Goal: Communication & Community: Participate in discussion

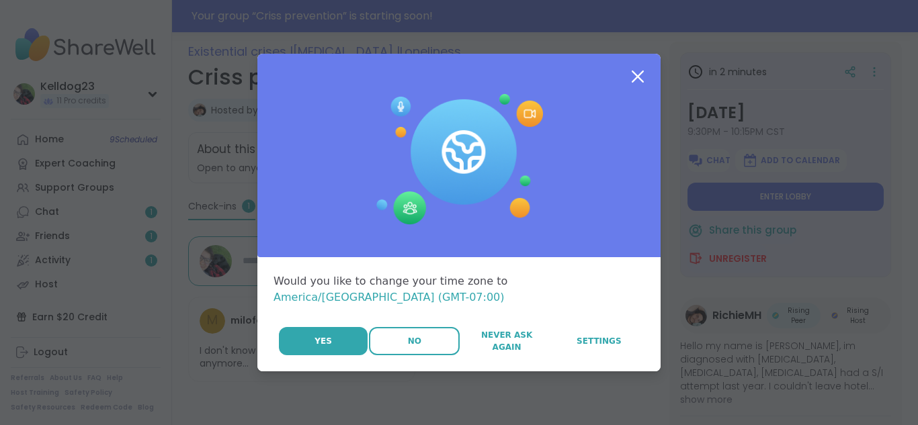
click at [405, 327] on button "No" at bounding box center [414, 341] width 91 height 28
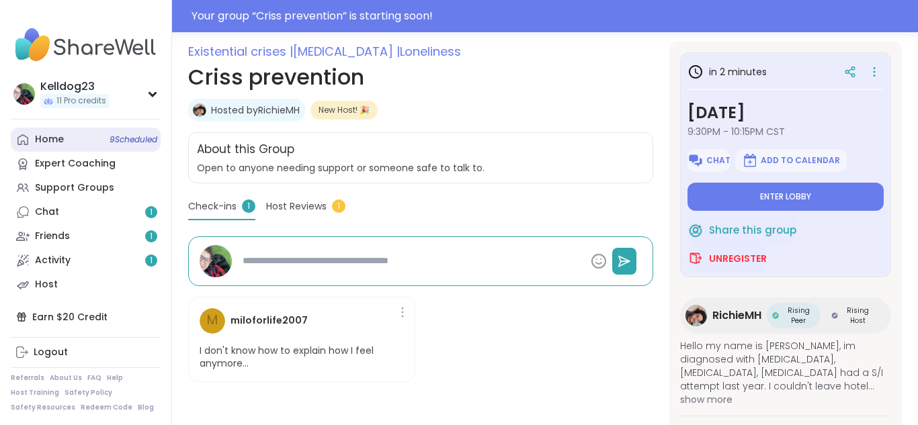
click at [60, 148] on link "Home 9 Scheduled" at bounding box center [86, 140] width 150 height 24
type textarea "*"
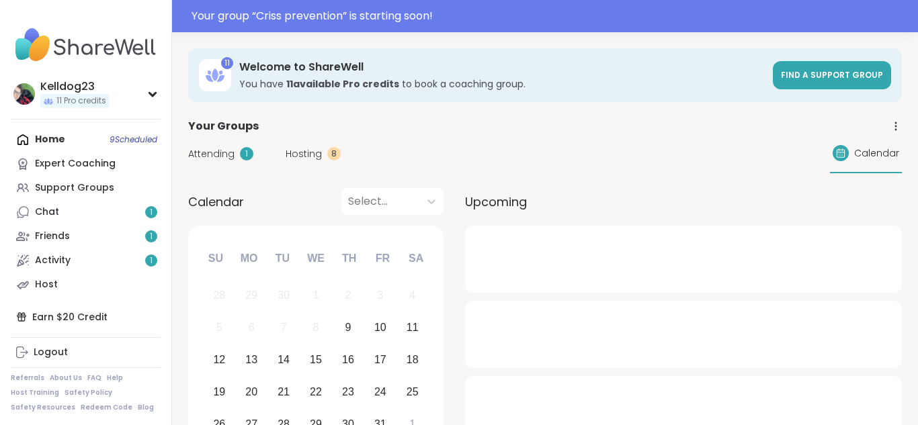
click at [223, 155] on span "Attending" at bounding box center [211, 154] width 46 height 14
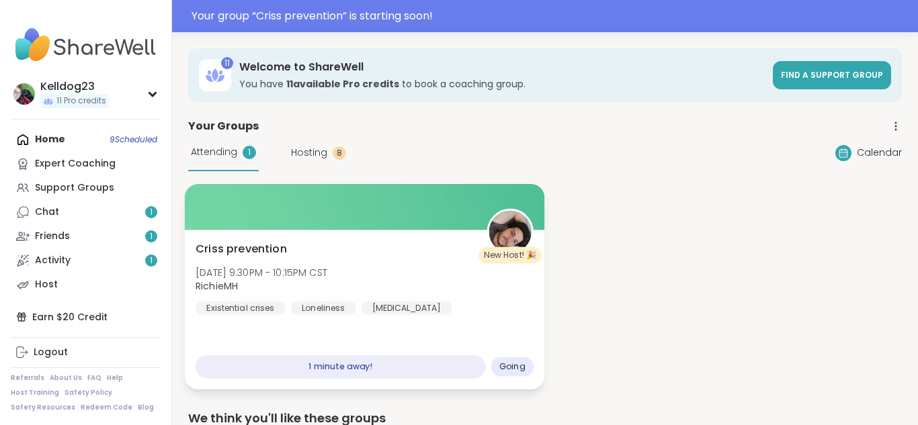
click at [347, 238] on div "Criss prevention Thu, Oct 09 | 9:30PM - 10:15PM CST RichieMH Existential crises…" at bounding box center [365, 310] width 360 height 160
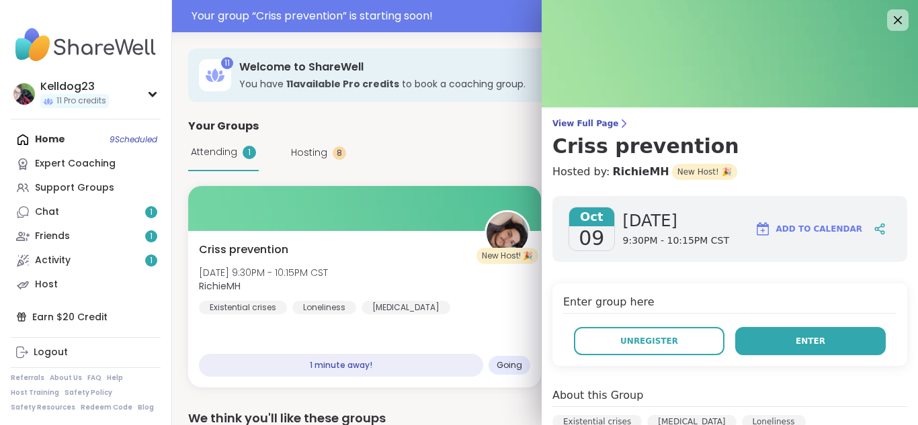
click at [805, 343] on span "Enter" at bounding box center [810, 341] width 30 height 12
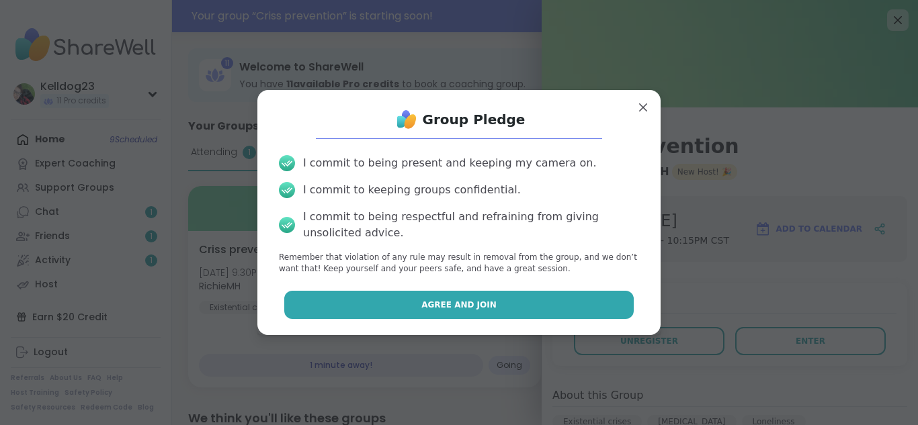
click at [539, 312] on button "Agree and Join" at bounding box center [459, 305] width 350 height 28
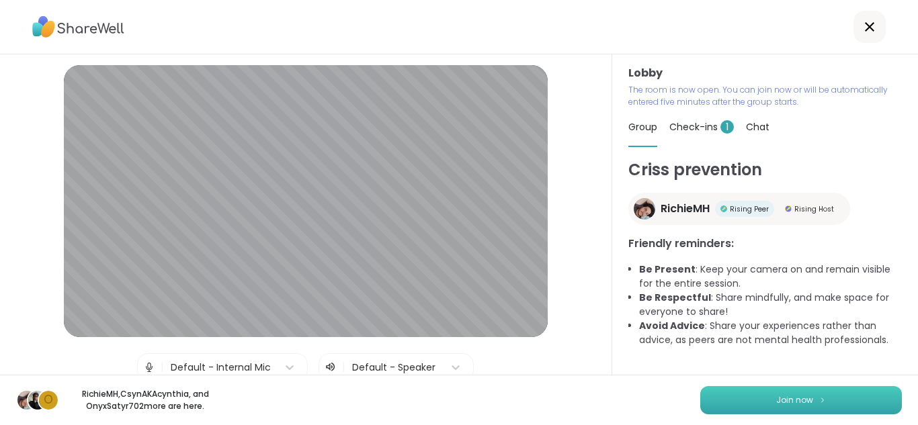
click at [779, 408] on button "Join now" at bounding box center [801, 400] width 202 height 28
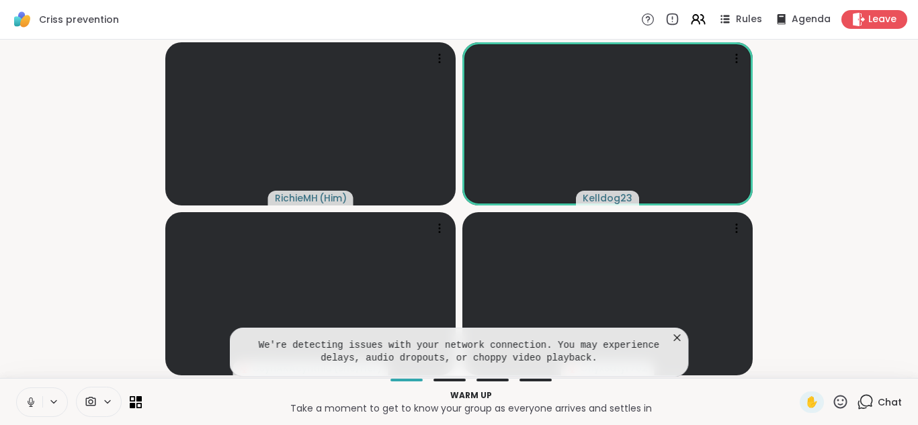
click at [675, 337] on icon at bounding box center [676, 337] width 13 height 13
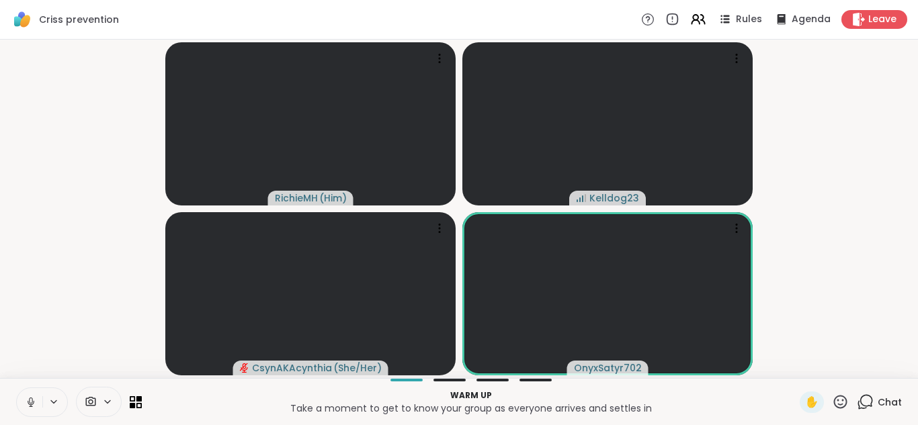
click at [870, 398] on icon at bounding box center [864, 402] width 17 height 17
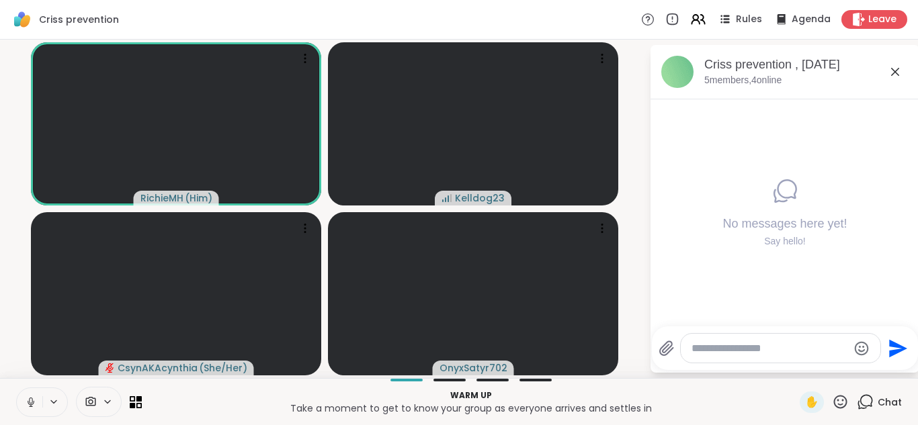
click at [891, 72] on icon at bounding box center [895, 72] width 16 height 16
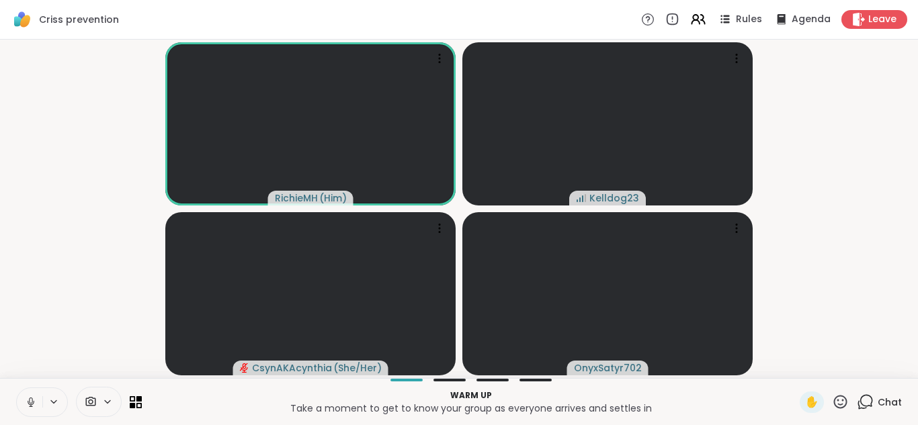
click at [25, 394] on button at bounding box center [30, 402] width 26 height 28
click at [28, 363] on video-player-container "RichieMH ( Him ) Kelldog23 CsynAKAcynthia ( She/Her ) OnyxSatyr702" at bounding box center [458, 209] width 901 height 328
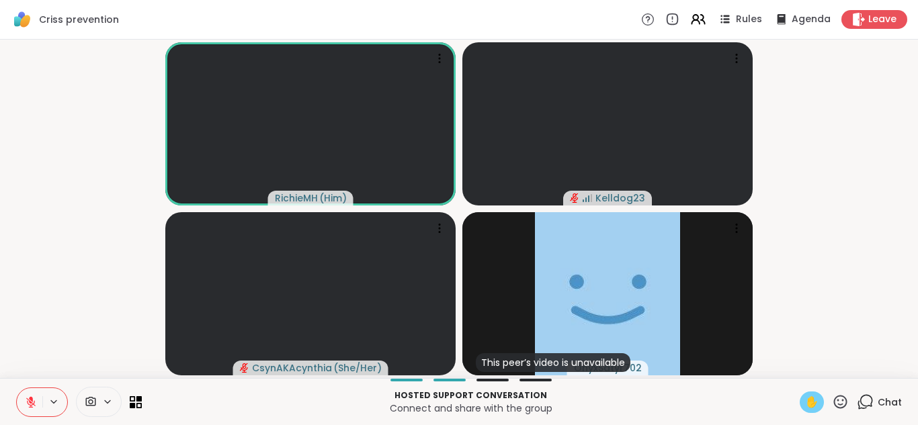
click at [818, 394] on span "✋" at bounding box center [811, 402] width 13 height 16
click at [28, 390] on button at bounding box center [30, 402] width 26 height 28
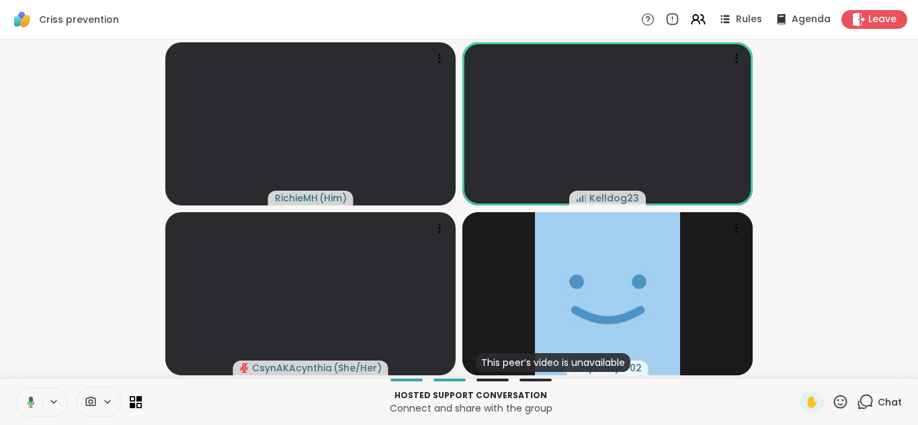
click at [840, 396] on icon at bounding box center [840, 402] width 17 height 17
click at [825, 363] on span "👍" at bounding box center [830, 367] width 13 height 16
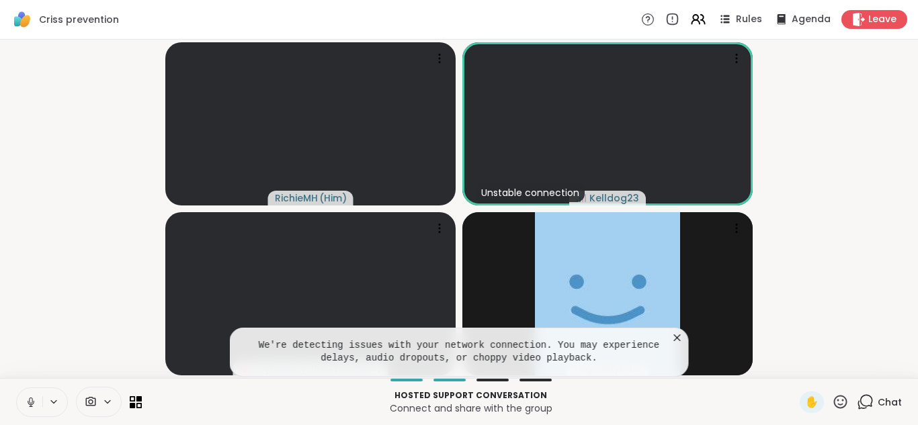
click at [671, 335] on icon at bounding box center [676, 337] width 13 height 13
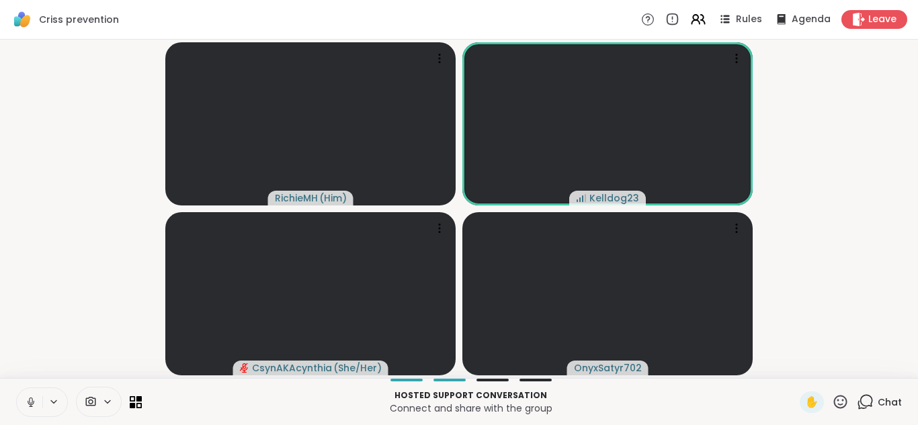
click at [28, 410] on button at bounding box center [30, 402] width 26 height 28
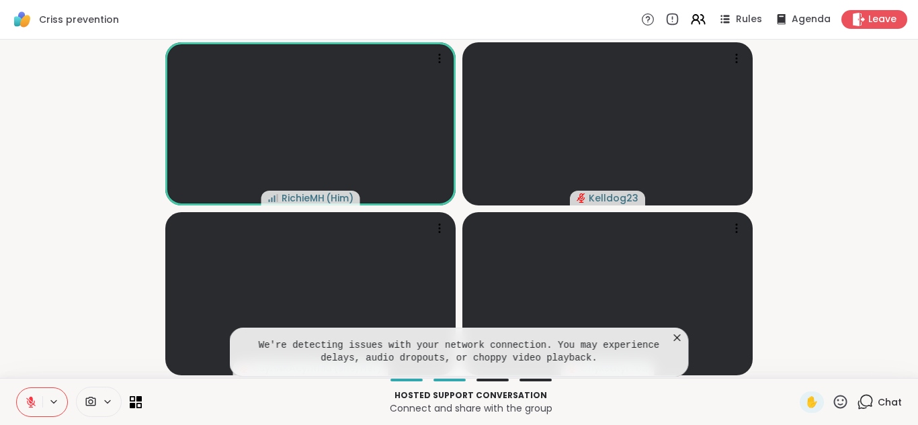
click at [680, 333] on icon at bounding box center [676, 337] width 13 height 13
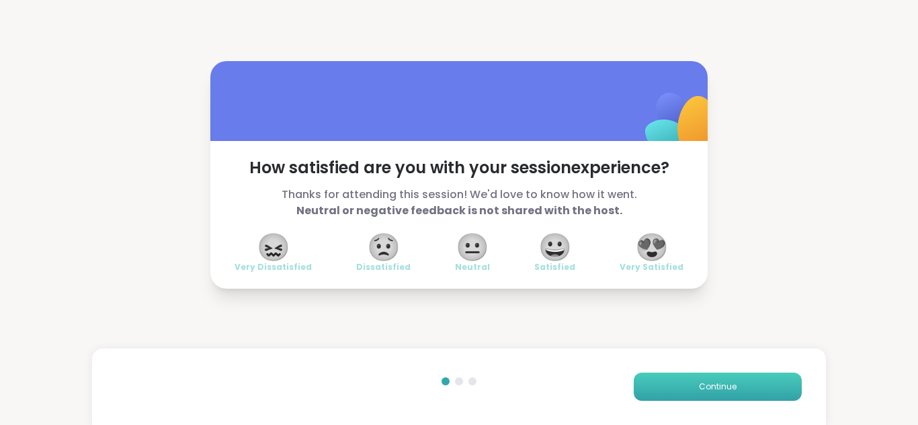
click at [727, 386] on span "Continue" at bounding box center [718, 387] width 38 height 12
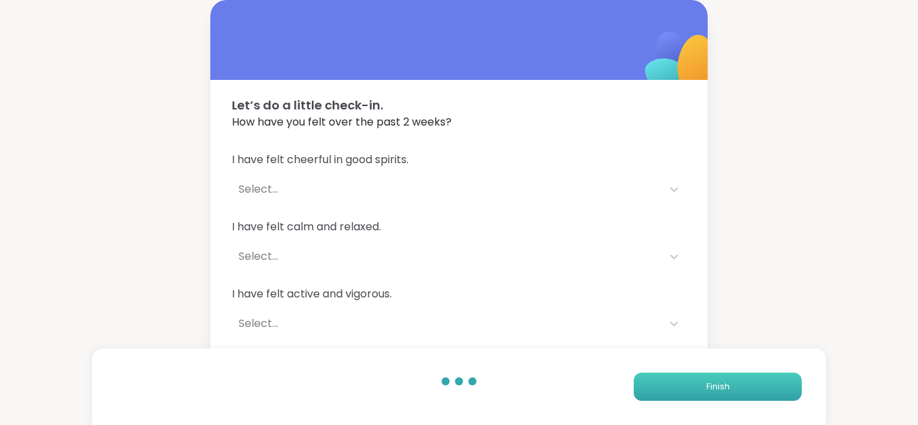
click at [727, 386] on span "Finish" at bounding box center [718, 387] width 24 height 12
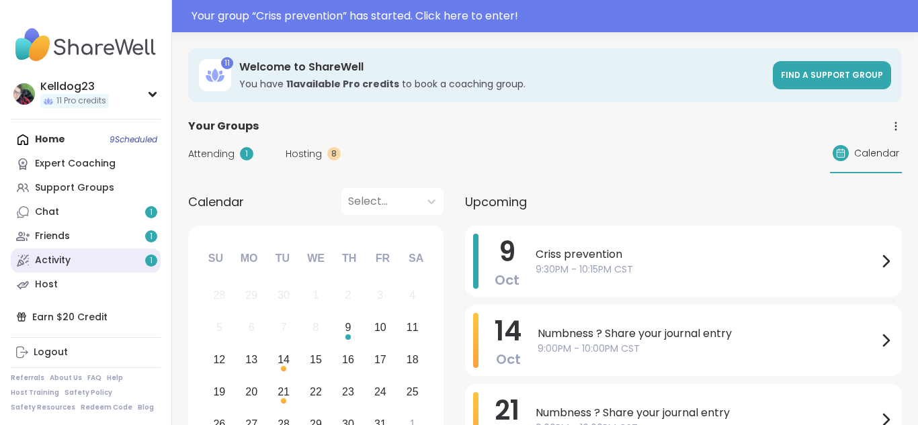
click at [75, 257] on link "Activity 1" at bounding box center [86, 261] width 150 height 24
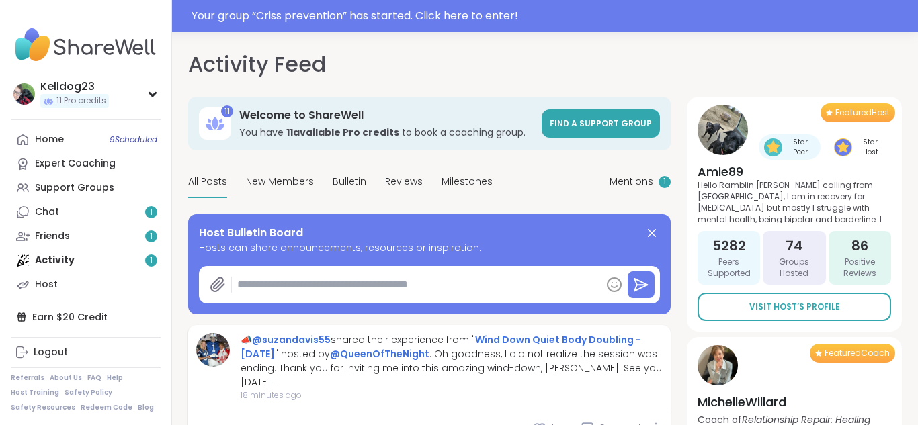
type textarea "*"
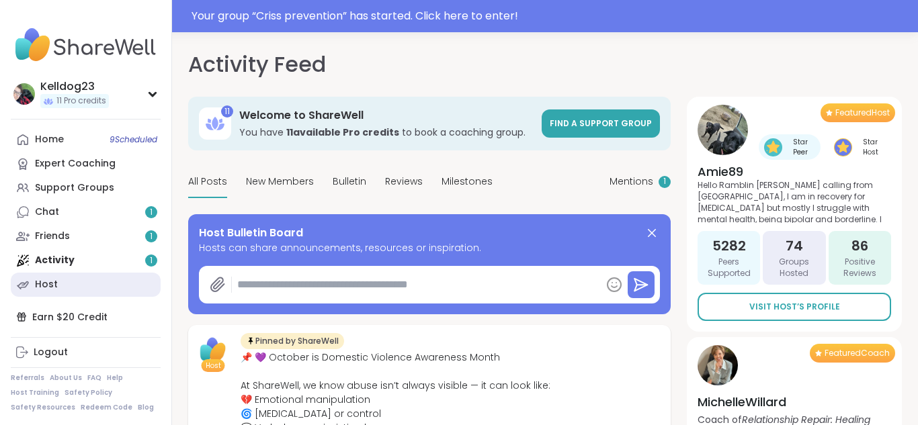
click at [65, 280] on link "Host" at bounding box center [86, 285] width 150 height 24
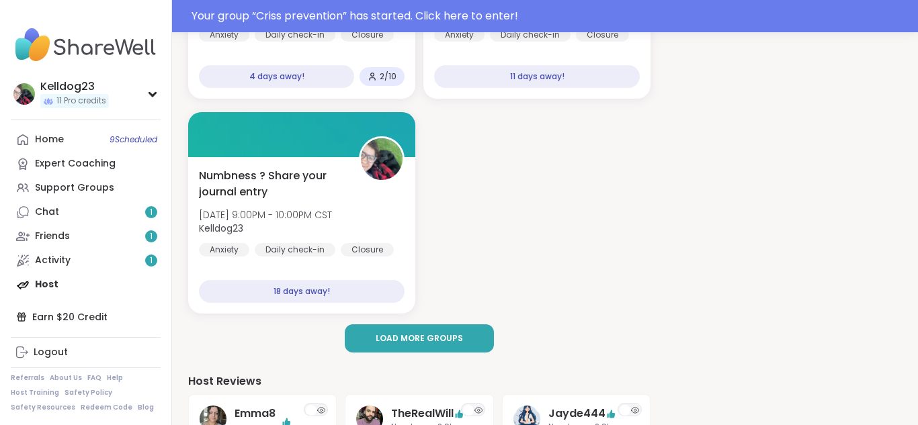
scroll to position [409, 0]
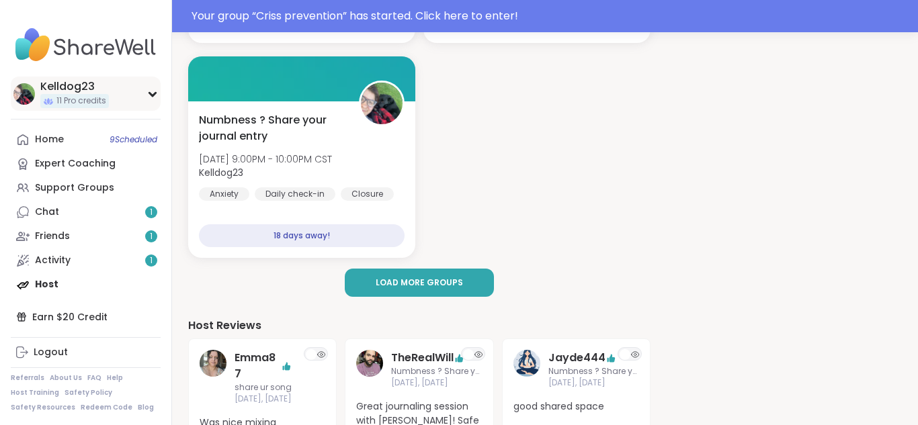
click at [58, 85] on div "Kelldog23" at bounding box center [74, 86] width 69 height 15
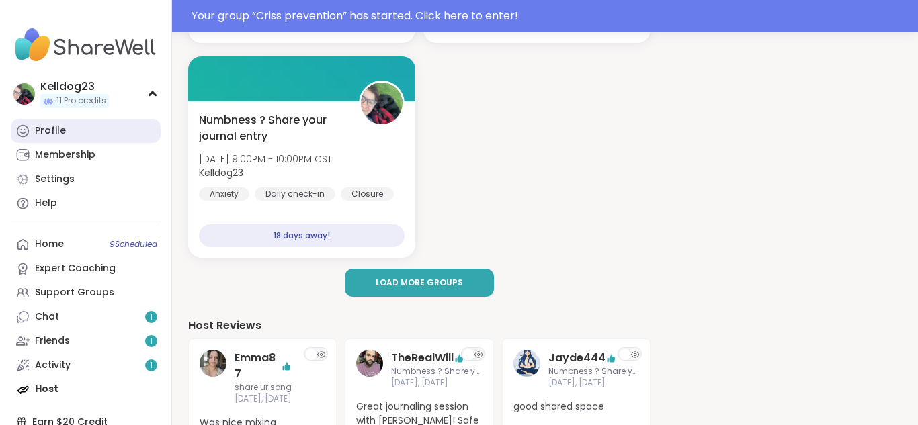
click at [57, 127] on div "Profile" at bounding box center [50, 130] width 31 height 13
